Goal: Navigation & Orientation: Find specific page/section

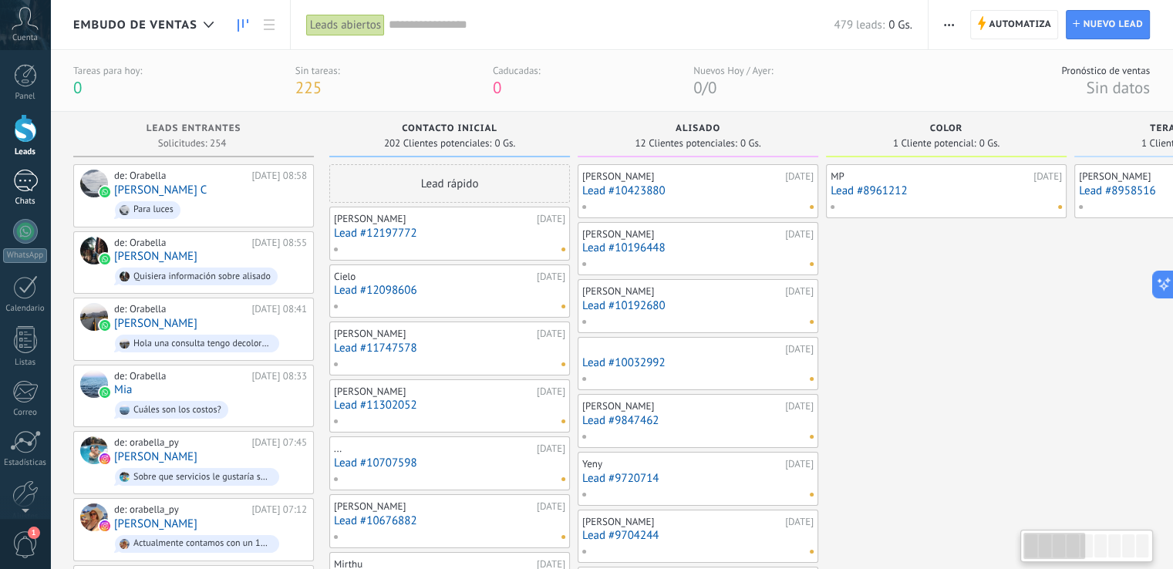
click at [13, 178] on div at bounding box center [25, 181] width 25 height 22
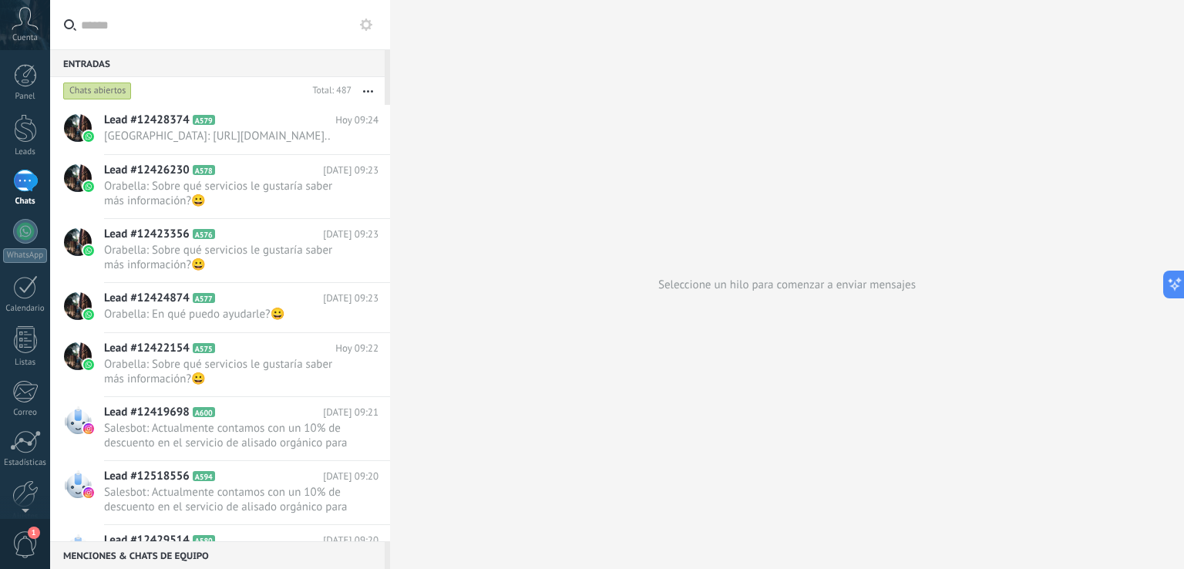
click at [29, 183] on div at bounding box center [25, 181] width 25 height 22
